Goal: Task Accomplishment & Management: Complete application form

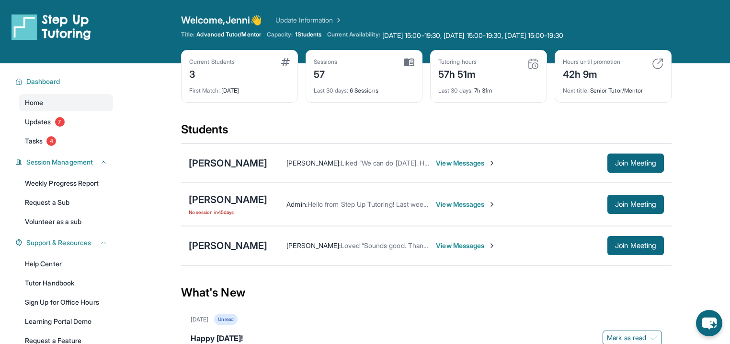
click at [380, 40] on span "Current Availability:" at bounding box center [353, 36] width 53 height 10
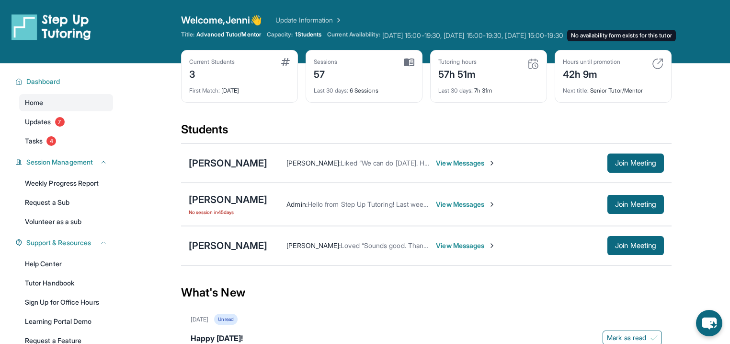
click at [546, 40] on span "[DATE] 15:00-19:30, [DATE] 15:00-19:30, [DATE] 15:00-19:30 No availability form…" at bounding box center [472, 36] width 181 height 10
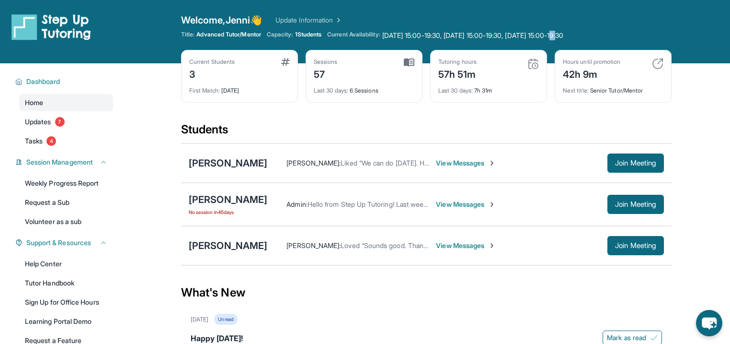
click at [343, 25] on link "Update Information" at bounding box center [309, 20] width 67 height 10
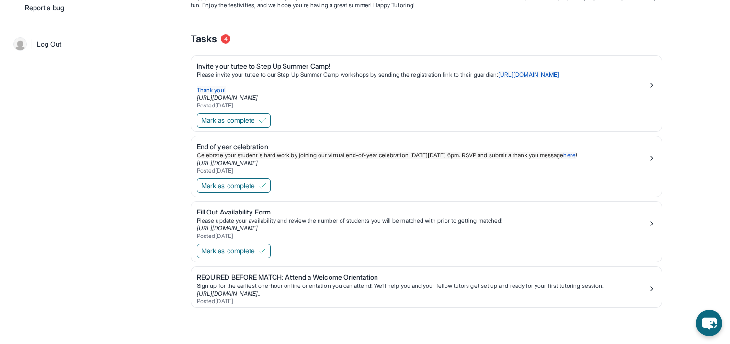
scroll to position [746, 0]
click at [277, 207] on div "Fill Out Availability Form" at bounding box center [422, 212] width 451 height 10
